Goal: Information Seeking & Learning: Learn about a topic

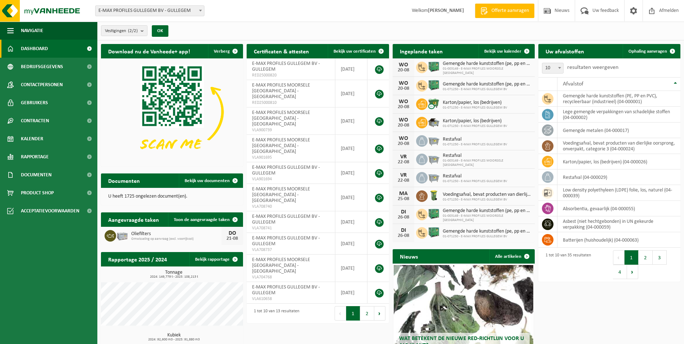
click at [199, 12] on span at bounding box center [200, 10] width 7 height 9
select select "172"
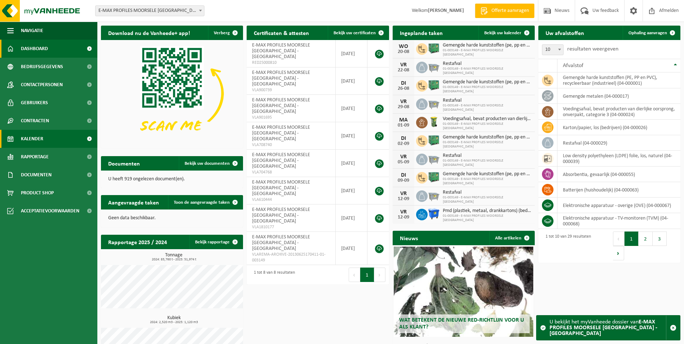
click at [38, 138] on span "Kalender" at bounding box center [32, 139] width 22 height 18
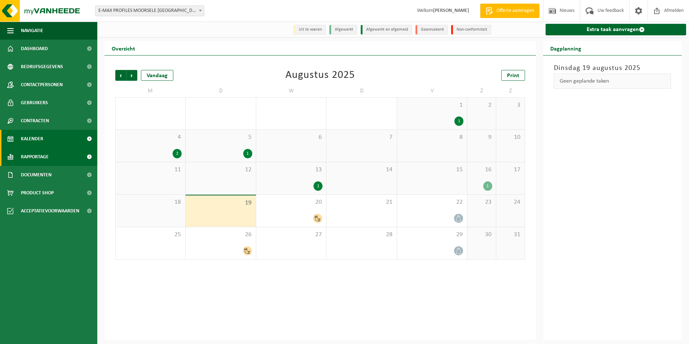
click at [36, 155] on span "Rapportage" at bounding box center [35, 157] width 28 height 18
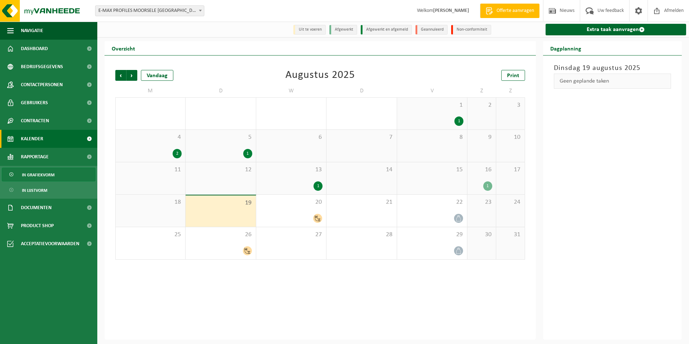
click at [33, 174] on span "In grafiekvorm" at bounding box center [38, 175] width 32 height 14
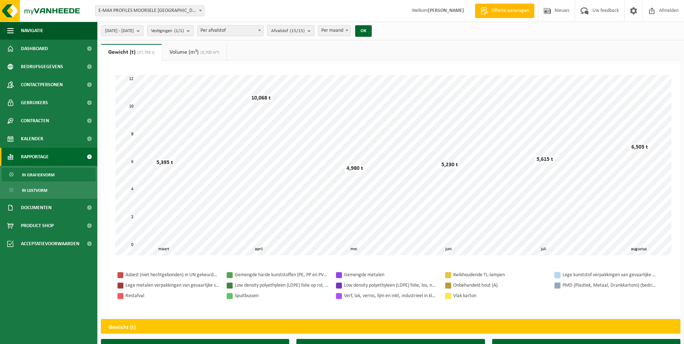
click at [314, 35] on b "submit" at bounding box center [310, 31] width 6 height 10
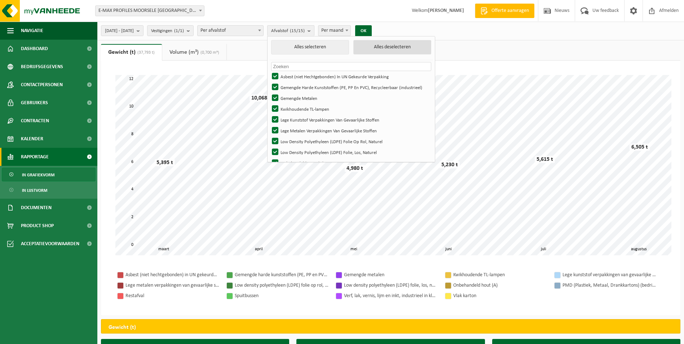
click at [401, 45] on button "Alles deselecteren" at bounding box center [392, 47] width 78 height 14
checkbox input "false"
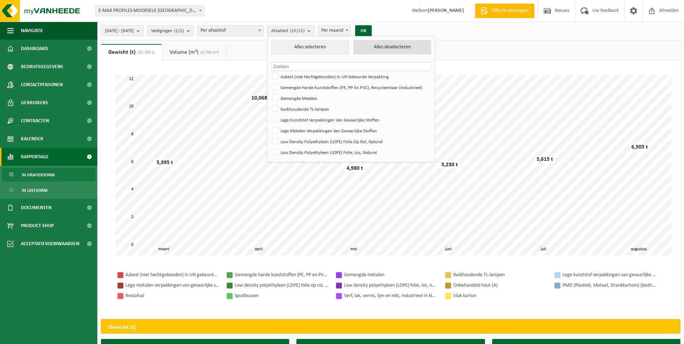
checkbox input "false"
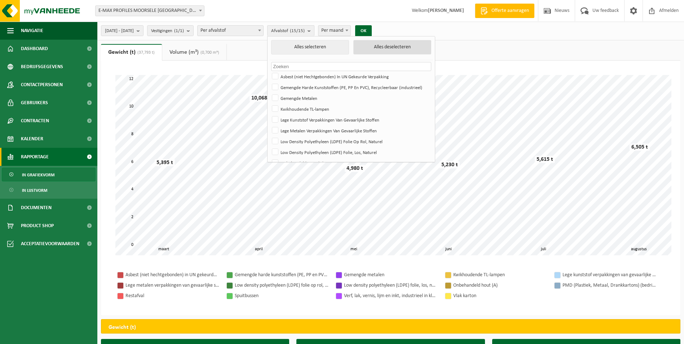
checkbox input "false"
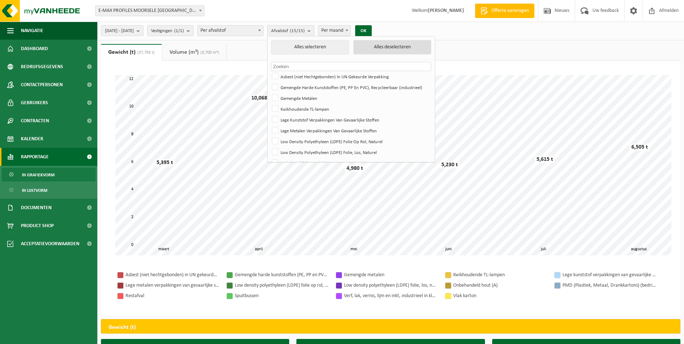
checkbox input "false"
click at [299, 76] on label "Asbest (niet Hechtgebonden) In UN Gekeurde Verpakking" at bounding box center [350, 76] width 160 height 11
click at [269, 71] on input "Asbest (niet Hechtgebonden) In UN Gekeurde Verpakking" at bounding box center [269, 71] width 0 height 0
click at [369, 31] on button "OK" at bounding box center [360, 31] width 17 height 12
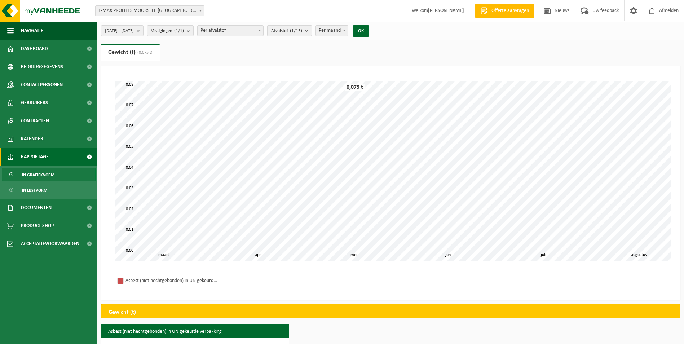
click at [311, 31] on b "submit" at bounding box center [308, 31] width 6 height 10
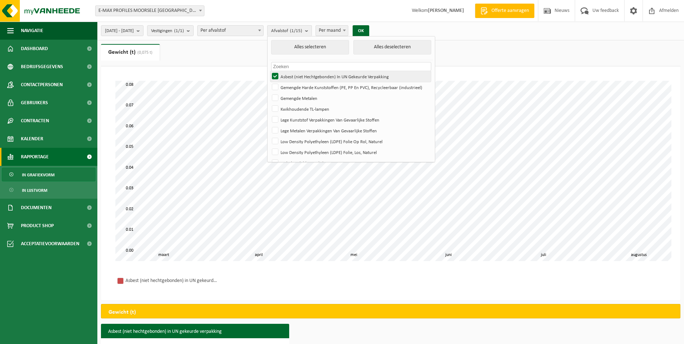
click at [298, 75] on label "Asbest (niet Hechtgebonden) In UN Gekeurde Verpakking" at bounding box center [350, 76] width 160 height 11
click at [269, 71] on input "Asbest (niet Hechtgebonden) In UN Gekeurde Verpakking" at bounding box center [269, 71] width 0 height 0
checkbox input "false"
click at [296, 85] on label "Gemengde Harde Kunststoffen (PE, PP En PVC), Recycleerbaar (industrieel)" at bounding box center [350, 87] width 160 height 11
click at [269, 82] on input "Gemengde Harde Kunststoffen (PE, PP En PVC), Recycleerbaar (industrieel)" at bounding box center [269, 81] width 0 height 0
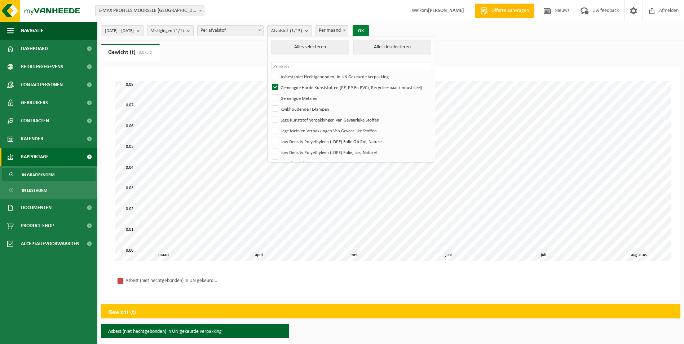
click at [369, 33] on button "OK" at bounding box center [360, 31] width 17 height 12
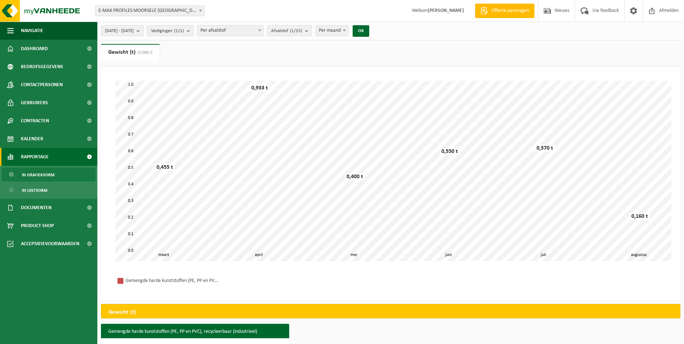
click at [311, 28] on b "submit" at bounding box center [308, 31] width 6 height 10
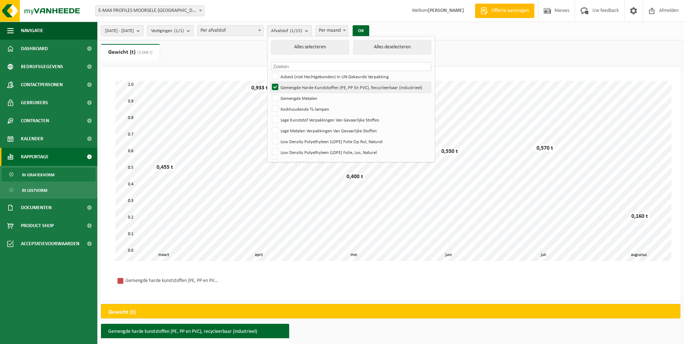
click at [297, 88] on label "Gemengde Harde Kunststoffen (PE, PP En PVC), Recycleerbaar (industrieel)" at bounding box center [350, 87] width 160 height 11
click at [269, 82] on input "Gemengde Harde Kunststoffen (PE, PP En PVC), Recycleerbaar (industrieel)" at bounding box center [269, 81] width 0 height 0
checkbox input "false"
click at [296, 95] on label "Gemengde Metalen" at bounding box center [350, 98] width 160 height 11
click at [269, 93] on input "Gemengde Metalen" at bounding box center [269, 92] width 0 height 0
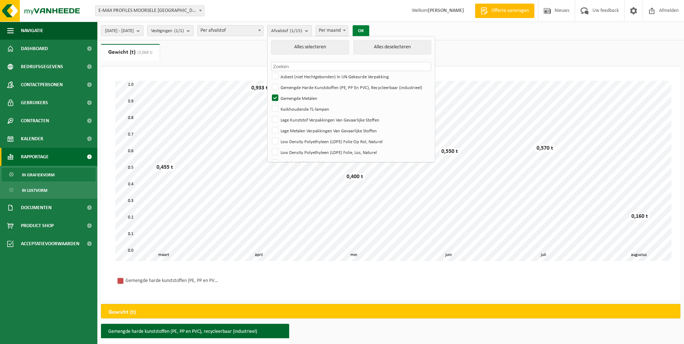
click at [369, 29] on button "OK" at bounding box center [360, 31] width 17 height 12
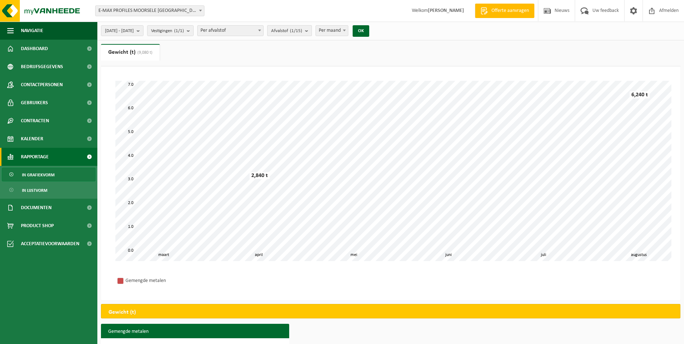
click at [311, 33] on b "submit" at bounding box center [308, 31] width 6 height 10
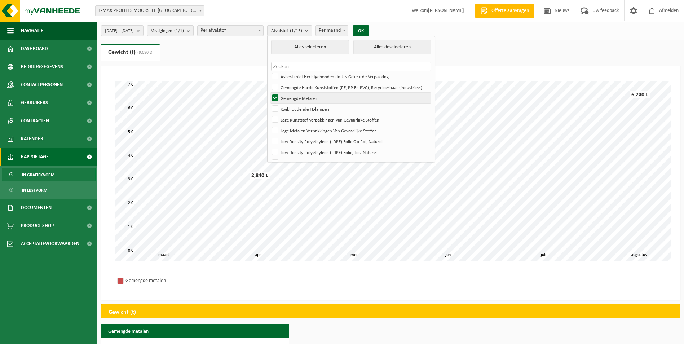
click at [297, 99] on label "Gemengde Metalen" at bounding box center [350, 98] width 160 height 11
click at [269, 93] on input "Gemengde Metalen" at bounding box center [269, 92] width 0 height 0
checkbox input "false"
click at [297, 111] on label "Kwikhoudende TL-lampen" at bounding box center [350, 108] width 160 height 11
click at [269, 103] on input "Kwikhoudende TL-lampen" at bounding box center [269, 103] width 0 height 0
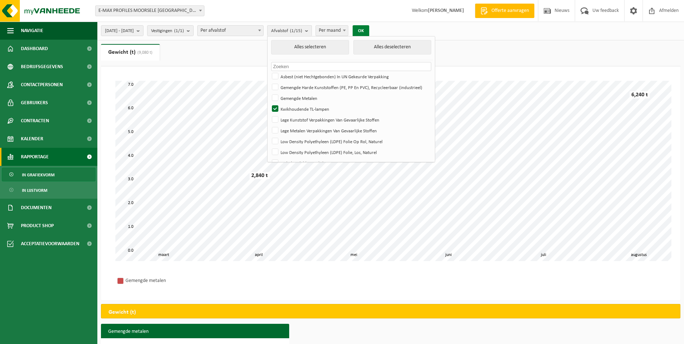
click at [369, 34] on button "OK" at bounding box center [360, 31] width 17 height 12
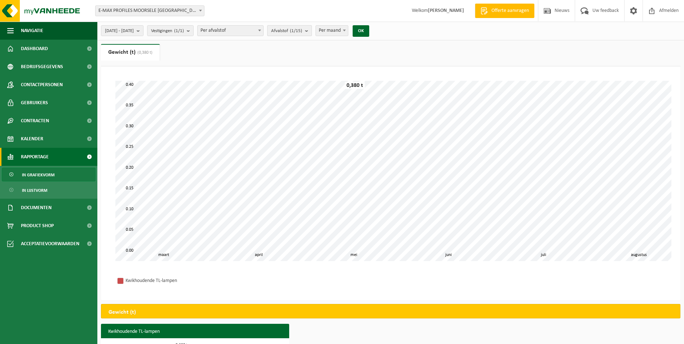
click at [311, 33] on b "submit" at bounding box center [308, 31] width 6 height 10
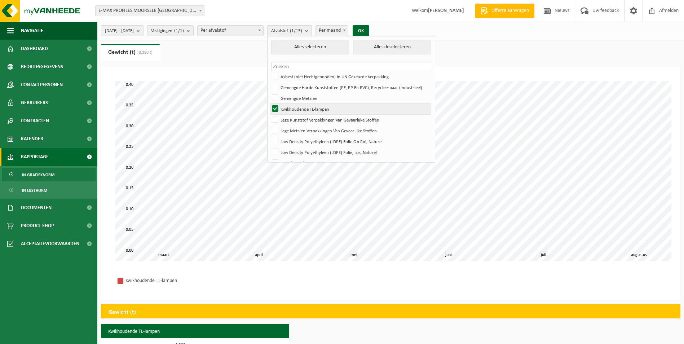
click at [298, 108] on label "Kwikhoudende TL-lampen" at bounding box center [350, 108] width 160 height 11
click at [269, 103] on input "Kwikhoudende TL-lampen" at bounding box center [269, 103] width 0 height 0
checkbox input "false"
click at [298, 117] on label "Lege Kunststof Verpakkingen Van Gevaarlijke Stoffen" at bounding box center [350, 119] width 160 height 11
click at [269, 114] on input "Lege Kunststof Verpakkingen Van Gevaarlijke Stoffen" at bounding box center [269, 114] width 0 height 0
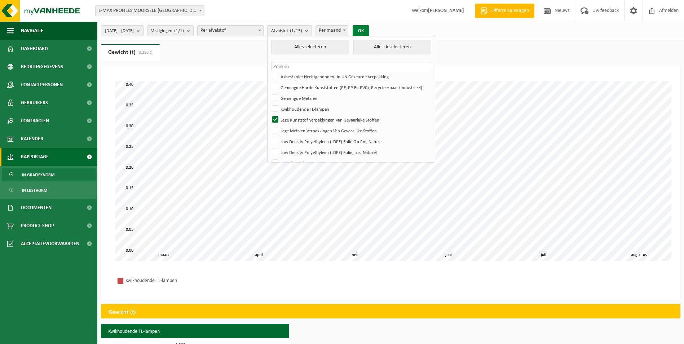
click at [369, 30] on button "OK" at bounding box center [360, 31] width 17 height 12
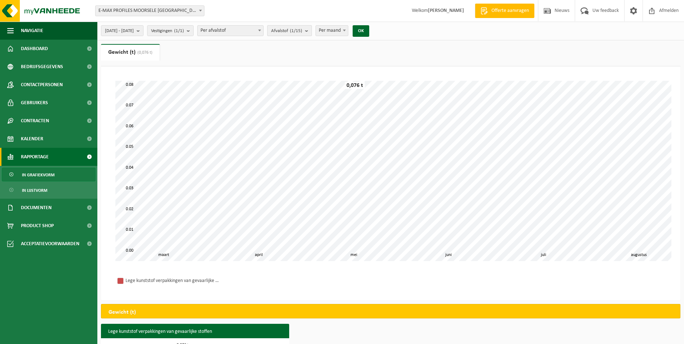
click at [311, 31] on b "submit" at bounding box center [308, 31] width 6 height 10
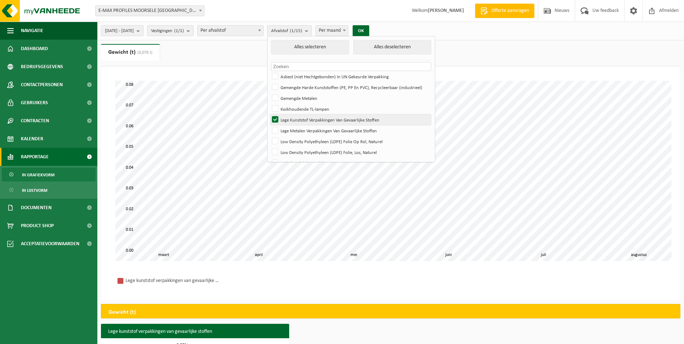
click at [296, 119] on label "Lege Kunststof Verpakkingen Van Gevaarlijke Stoffen" at bounding box center [350, 119] width 160 height 11
click at [269, 114] on input "Lege Kunststof Verpakkingen Van Gevaarlijke Stoffen" at bounding box center [269, 114] width 0 height 0
checkbox input "false"
click at [297, 127] on label "Lege Metalen Verpakkingen Van Gevaarlijke Stoffen" at bounding box center [350, 130] width 160 height 11
click at [269, 125] on input "Lege Metalen Verpakkingen Van Gevaarlijke Stoffen" at bounding box center [269, 125] width 0 height 0
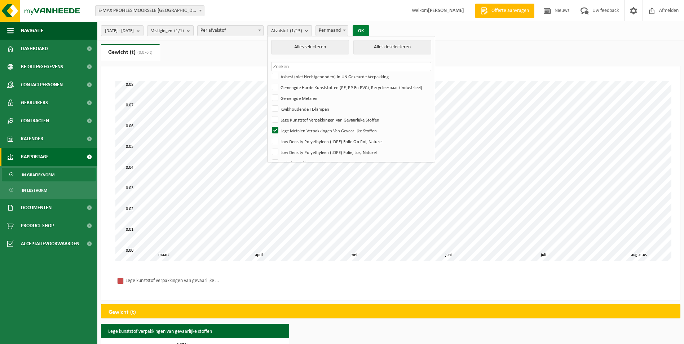
click at [369, 30] on button "OK" at bounding box center [360, 31] width 17 height 12
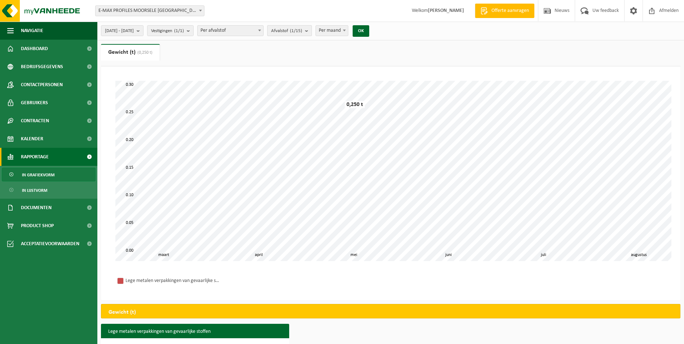
click at [311, 34] on b "submit" at bounding box center [308, 31] width 6 height 10
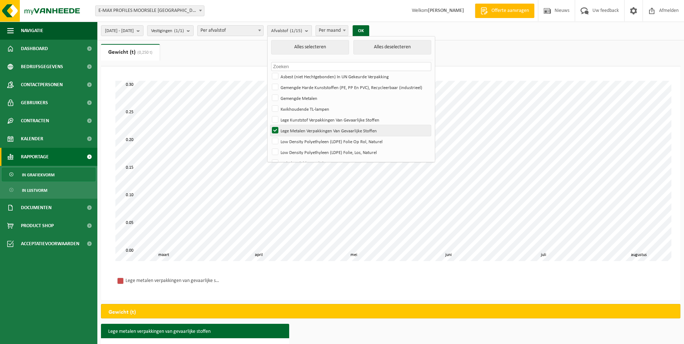
click at [296, 129] on label "Lege Metalen Verpakkingen Van Gevaarlijke Stoffen" at bounding box center [350, 130] width 160 height 11
click at [269, 125] on input "Lege Metalen Verpakkingen Van Gevaarlijke Stoffen" at bounding box center [269, 125] width 0 height 0
checkbox input "false"
click at [296, 139] on label "Low Density Polyethyleen (LDPE) Folie Op Rol, Naturel" at bounding box center [350, 141] width 160 height 11
click at [269, 136] on input "Low Density Polyethyleen (LDPE) Folie Op Rol, Naturel" at bounding box center [269, 135] width 0 height 0
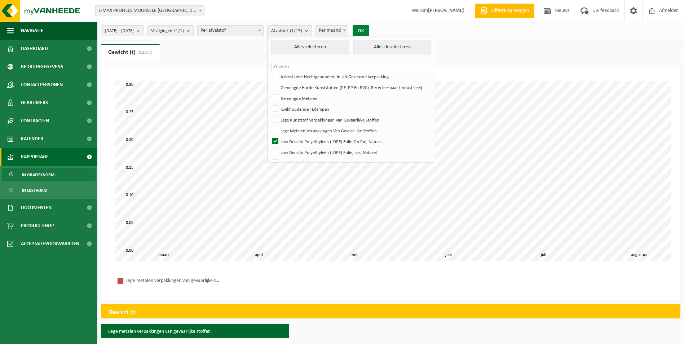
click at [369, 26] on button "OK" at bounding box center [360, 31] width 17 height 12
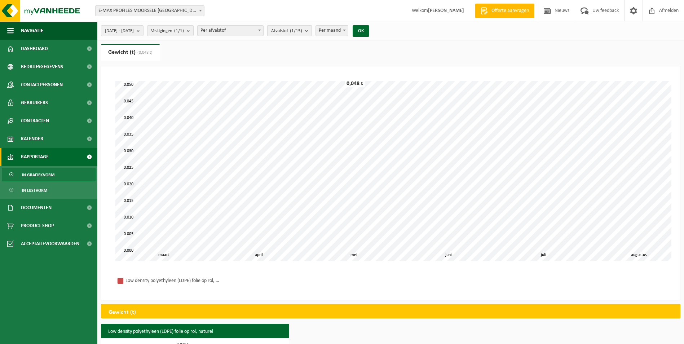
click at [311, 32] on b "submit" at bounding box center [308, 31] width 6 height 10
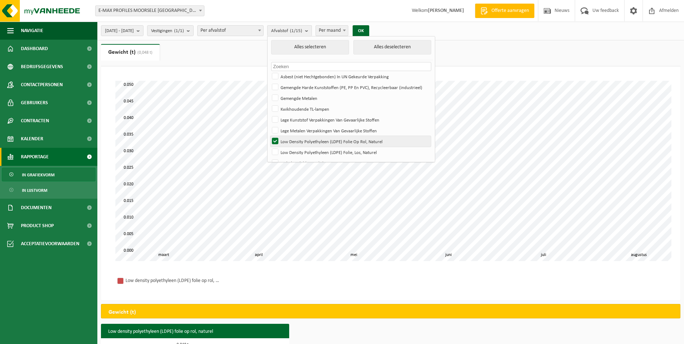
click at [296, 138] on label "Low Density Polyethyleen (LDPE) Folie Op Rol, Naturel" at bounding box center [350, 141] width 160 height 11
click at [269, 136] on input "Low Density Polyethyleen (LDPE) Folie Op Rol, Naturel" at bounding box center [269, 135] width 0 height 0
checkbox input "false"
click at [295, 151] on label "Low Density Polyethyleen (LDPE) Folie, Los, Naturel" at bounding box center [350, 152] width 160 height 11
click at [269, 147] on input "Low Density Polyethyleen (LDPE) Folie, Los, Naturel" at bounding box center [269, 146] width 0 height 0
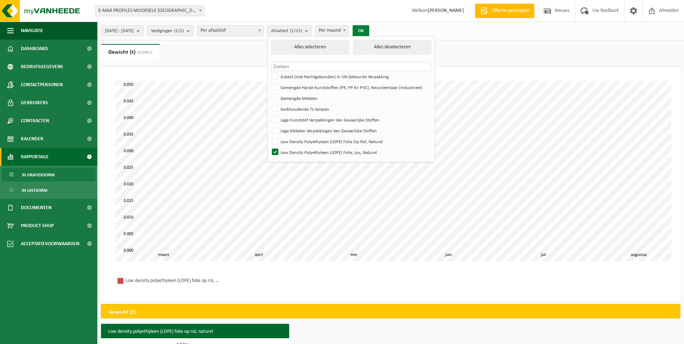
click at [369, 30] on button "OK" at bounding box center [360, 31] width 17 height 12
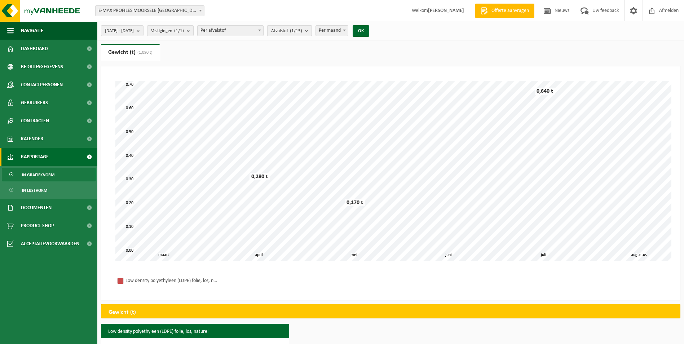
click at [312, 31] on button "Afvalstof (1/15)" at bounding box center [289, 30] width 45 height 11
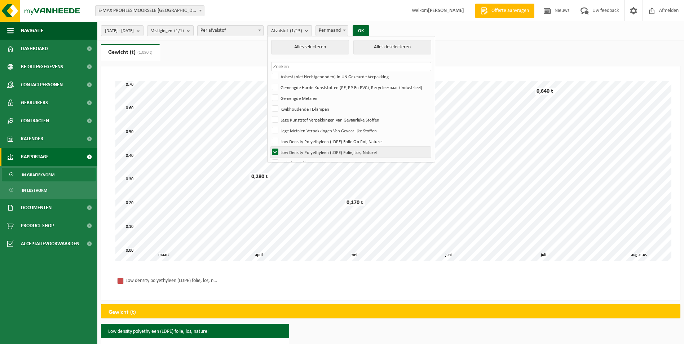
click at [293, 150] on label "Low Density Polyethyleen (LDPE) Folie, Los, Naturel" at bounding box center [350, 152] width 160 height 11
click at [269, 147] on input "Low Density Polyethyleen (LDPE) Folie, Los, Naturel" at bounding box center [269, 146] width 0 height 0
checkbox input "false"
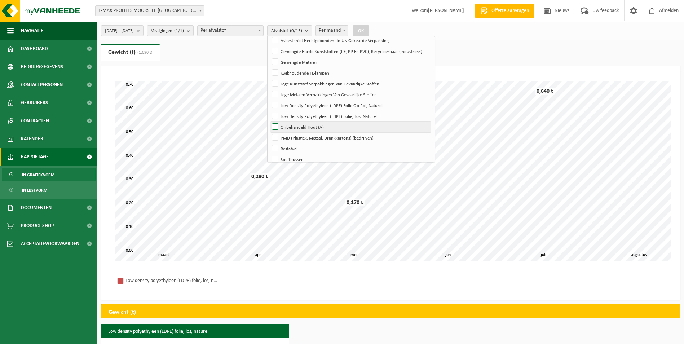
click at [296, 130] on label "Onbehandeld Hout (A)" at bounding box center [350, 126] width 160 height 11
click at [269, 121] on input "Onbehandeld Hout (A)" at bounding box center [269, 121] width 0 height 0
click at [369, 30] on button "OK" at bounding box center [360, 31] width 17 height 12
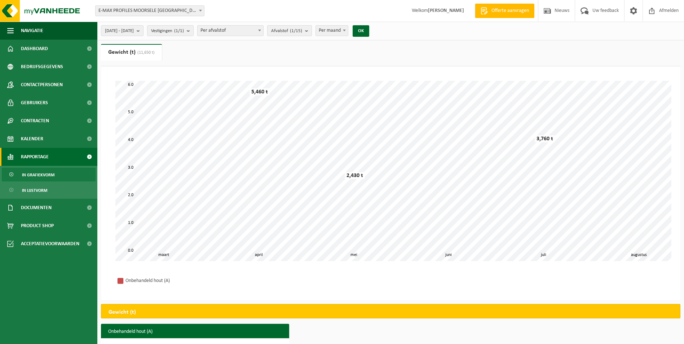
click at [311, 31] on b "submit" at bounding box center [308, 31] width 6 height 10
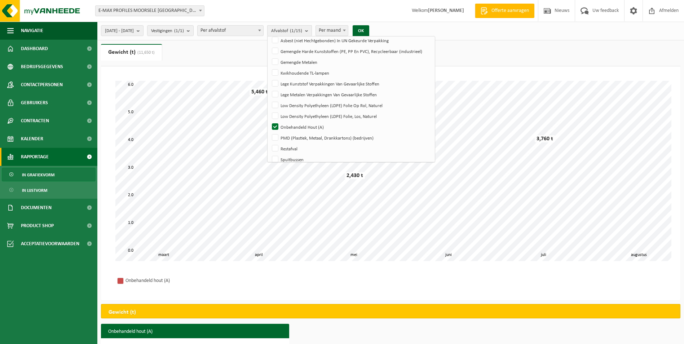
scroll to position [36, 0]
click at [299, 126] on label "Onbehandeld Hout (A)" at bounding box center [350, 126] width 160 height 11
click at [269, 121] on input "Onbehandeld Hout (A)" at bounding box center [269, 121] width 0 height 0
checkbox input "false"
click at [294, 133] on label "PMD (Plastiek, Metaal, Drankkartons) (bedrijven)" at bounding box center [350, 137] width 160 height 11
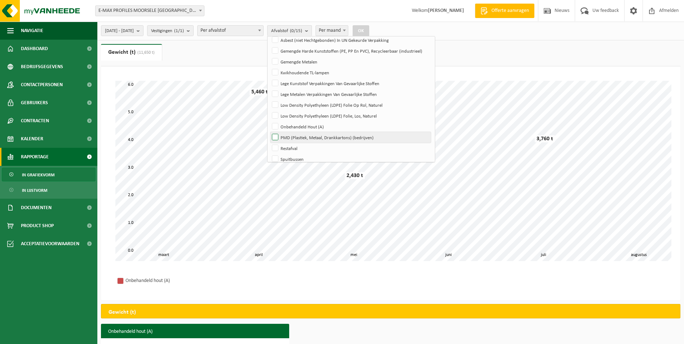
click at [269, 132] on input "PMD (Plastiek, Metaal, Drankkartons) (bedrijven)" at bounding box center [269, 132] width 0 height 0
click at [369, 29] on button "OK" at bounding box center [360, 31] width 17 height 12
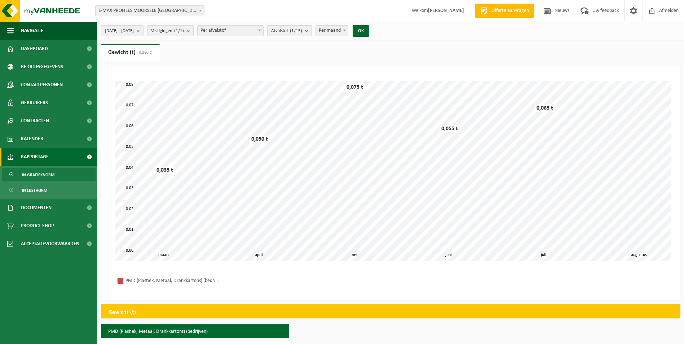
click at [311, 31] on b "submit" at bounding box center [308, 31] width 6 height 10
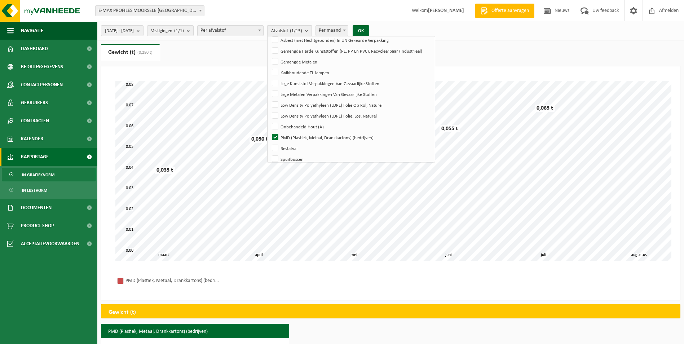
scroll to position [37, 0]
click at [293, 136] on label "PMD (Plastiek, Metaal, Drankkartons) (bedrijven)" at bounding box center [350, 137] width 160 height 11
click at [269, 132] on input "PMD (Plastiek, Metaal, Drankkartons) (bedrijven)" at bounding box center [269, 131] width 0 height 0
checkbox input "false"
click at [297, 144] on label "Restafval" at bounding box center [350, 147] width 160 height 11
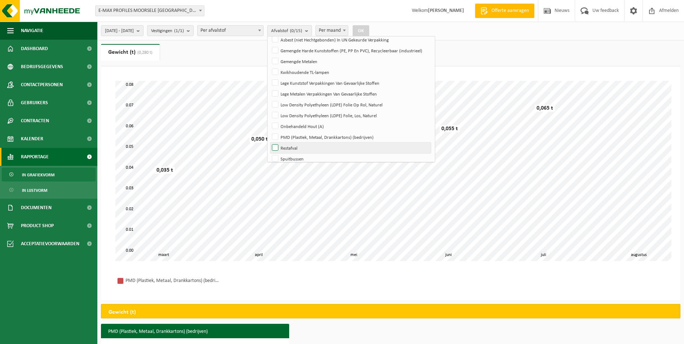
click at [269, 142] on input "Restafval" at bounding box center [269, 142] width 0 height 0
click at [369, 31] on button "OK" at bounding box center [360, 31] width 17 height 12
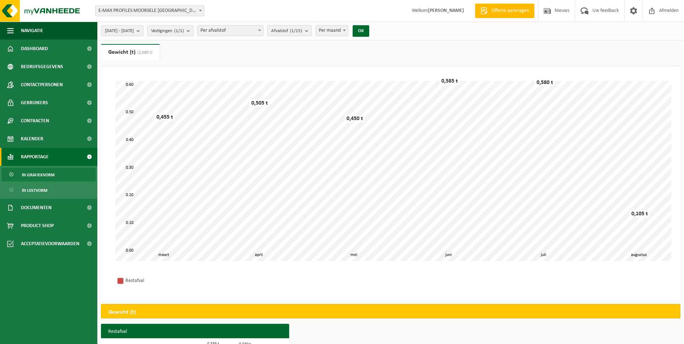
click at [311, 33] on b "submit" at bounding box center [308, 31] width 6 height 10
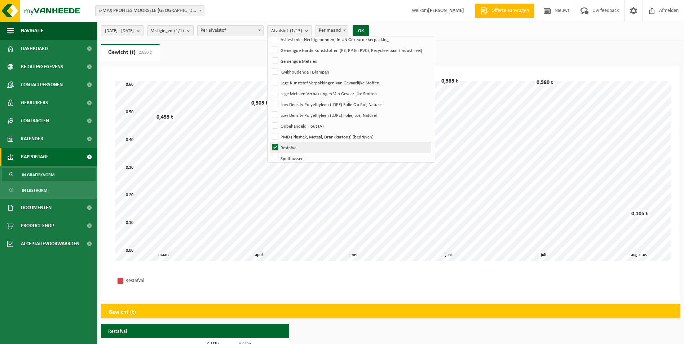
click at [292, 145] on label "Restafval" at bounding box center [350, 147] width 160 height 11
click at [269, 142] on input "Restafval" at bounding box center [269, 142] width 0 height 0
checkbox input "false"
click at [296, 155] on label "Spuitbussen" at bounding box center [350, 158] width 160 height 11
click at [269, 153] on input "Spuitbussen" at bounding box center [269, 152] width 0 height 0
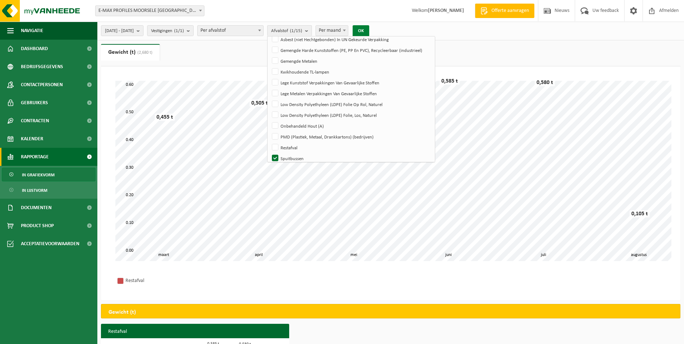
click at [369, 30] on button "OK" at bounding box center [360, 31] width 17 height 12
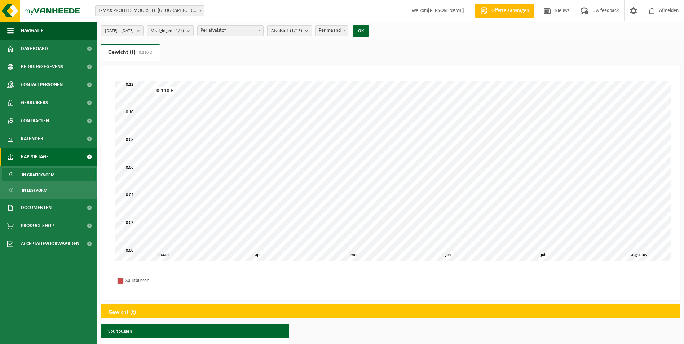
click at [311, 35] on b "submit" at bounding box center [308, 31] width 6 height 10
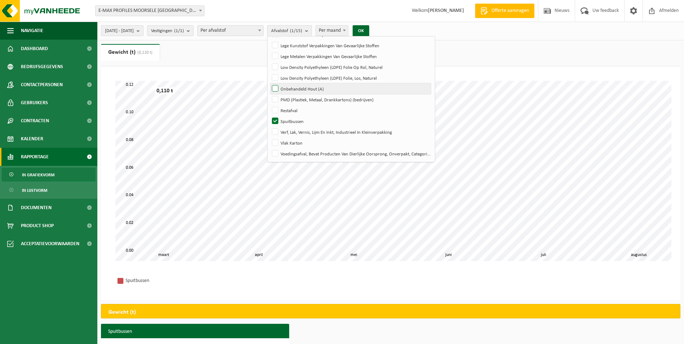
scroll to position [75, 0]
click at [296, 120] on label "Spuitbussen" at bounding box center [350, 120] width 160 height 11
click at [269, 115] on input "Spuitbussen" at bounding box center [269, 115] width 0 height 0
checkbox input "false"
click at [294, 131] on label "Verf, Lak, Vernis, Lijm En Inkt, Industrieel In Kleinverpakking" at bounding box center [350, 131] width 160 height 11
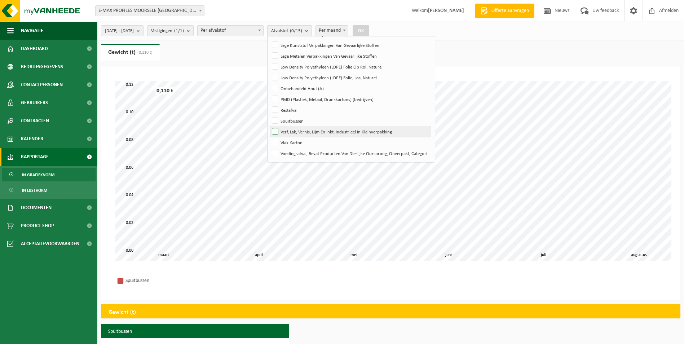
click at [269, 126] on input "Verf, Lak, Vernis, Lijm En Inkt, Industrieel In Kleinverpakking" at bounding box center [269, 126] width 0 height 0
click at [369, 30] on button "OK" at bounding box center [360, 31] width 17 height 12
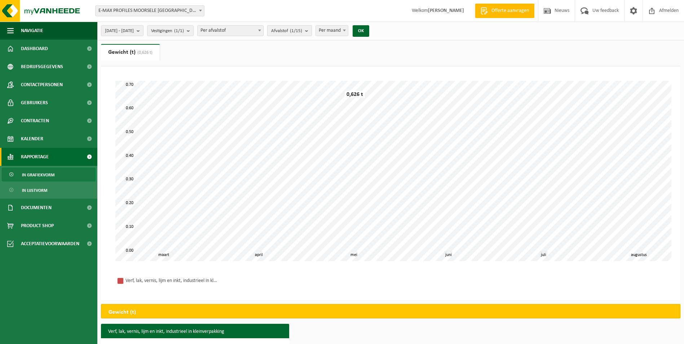
click at [311, 32] on b "submit" at bounding box center [308, 31] width 6 height 10
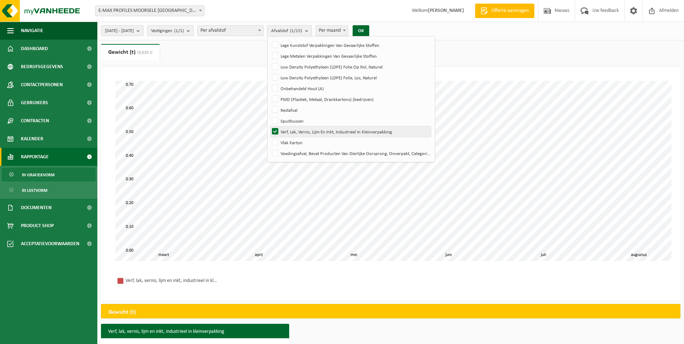
click at [292, 127] on label "Verf, Lak, Vernis, Lijm En Inkt, Industrieel In Kleinverpakking" at bounding box center [350, 131] width 160 height 11
click at [269, 126] on input "Verf, Lak, Vernis, Lijm En Inkt, Industrieel In Kleinverpakking" at bounding box center [269, 126] width 0 height 0
checkbox input "false"
click at [295, 142] on label "Vlak Karton" at bounding box center [350, 142] width 160 height 11
click at [269, 137] on input "Vlak Karton" at bounding box center [269, 137] width 0 height 0
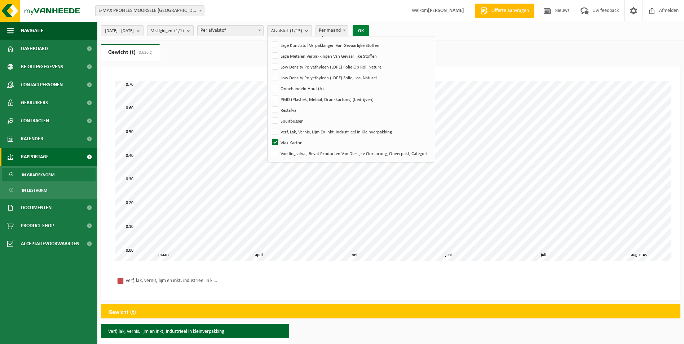
click at [369, 29] on button "OK" at bounding box center [360, 31] width 17 height 12
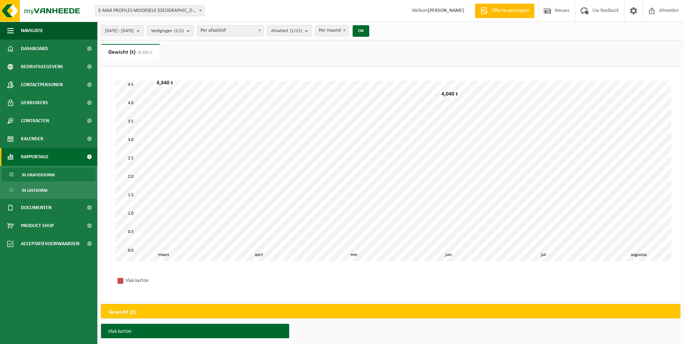
click at [311, 27] on b "submit" at bounding box center [308, 31] width 6 height 10
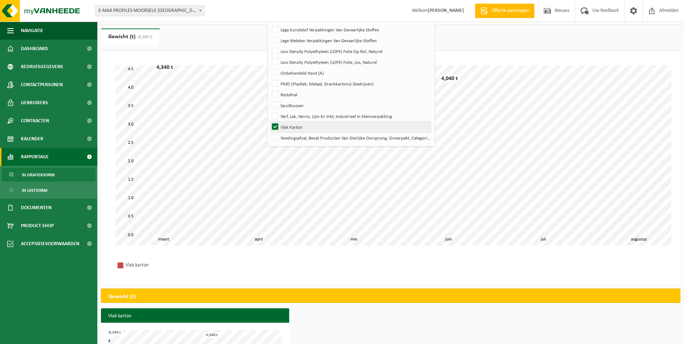
scroll to position [0, 0]
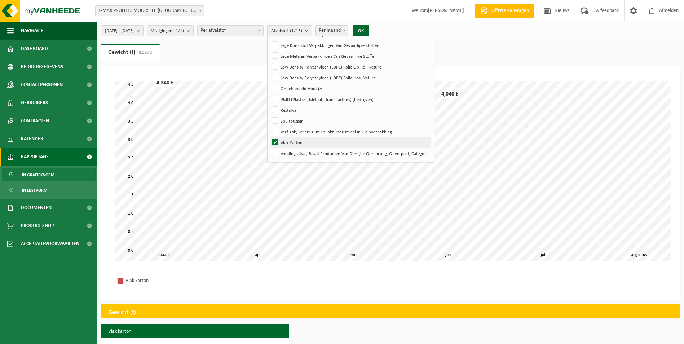
click at [296, 141] on label "Vlak Karton" at bounding box center [350, 142] width 160 height 11
click at [269, 137] on input "Vlak Karton" at bounding box center [269, 137] width 0 height 0
checkbox input "false"
click at [295, 151] on label "Voedingsafval, Bevat Producten Van Dierlijke Oorsprong, Onverpakt, Categorie 3" at bounding box center [350, 153] width 160 height 11
click at [269, 148] on input "Voedingsafval, Bevat Producten Van Dierlijke Oorsprong, Onverpakt, Categorie 3" at bounding box center [269, 147] width 0 height 0
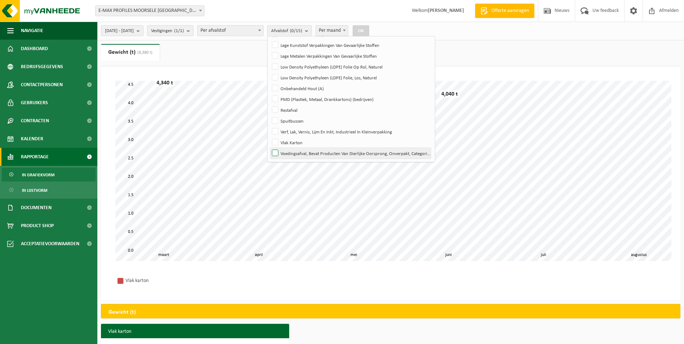
checkbox input "true"
click at [369, 32] on button "OK" at bounding box center [360, 31] width 17 height 12
